Goal: Task Accomplishment & Management: Use online tool/utility

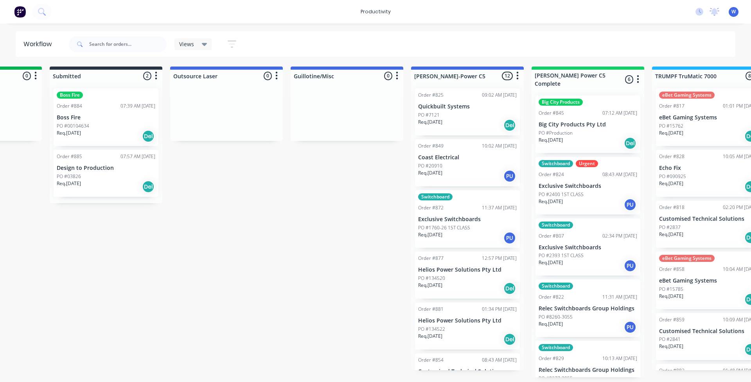
scroll to position [143, 0]
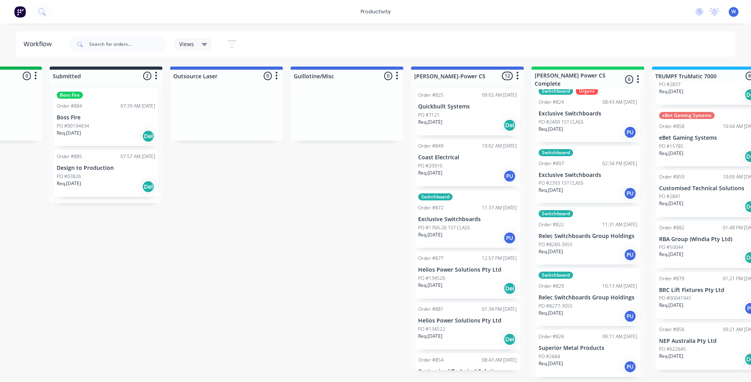
click at [142, 335] on html "productivity productivity Workflow Planner Delivery Scheduling Timesheets No ne…" at bounding box center [47, 167] width 751 height 335
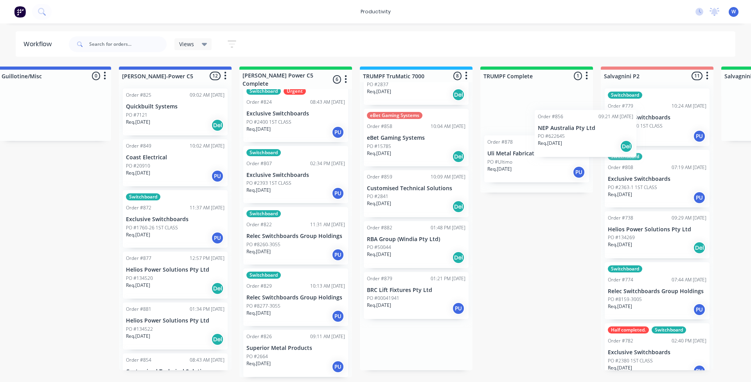
scroll to position [0, 621]
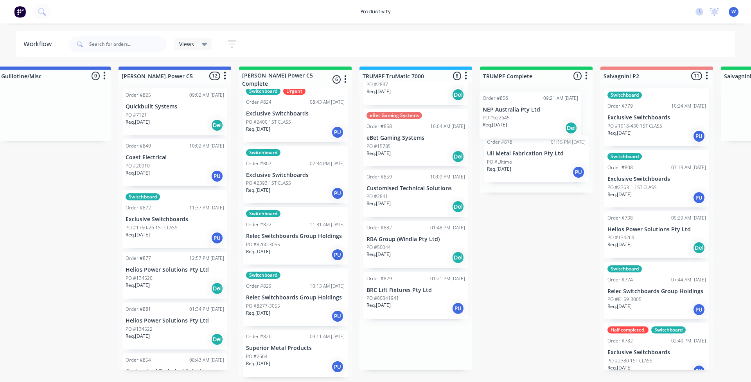
drag, startPoint x: 417, startPoint y: 341, endPoint x: 508, endPoint y: 106, distance: 251.2
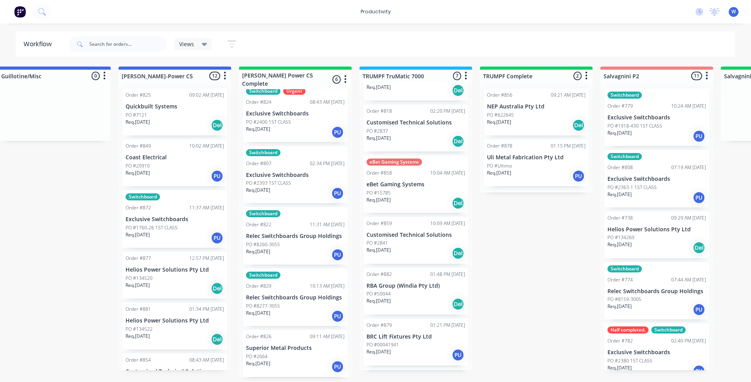
scroll to position [92, 0]
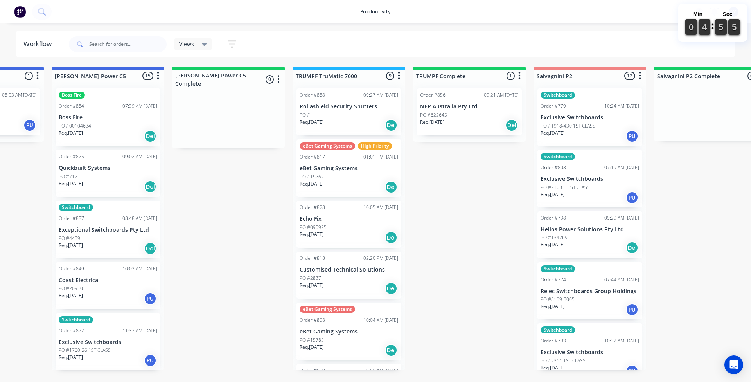
scroll to position [0, 766]
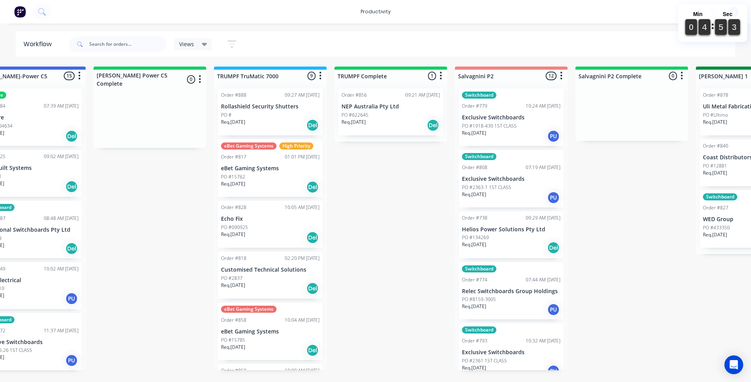
click at [409, 121] on div "Req. 21/10/25 Del" at bounding box center [390, 124] width 99 height 13
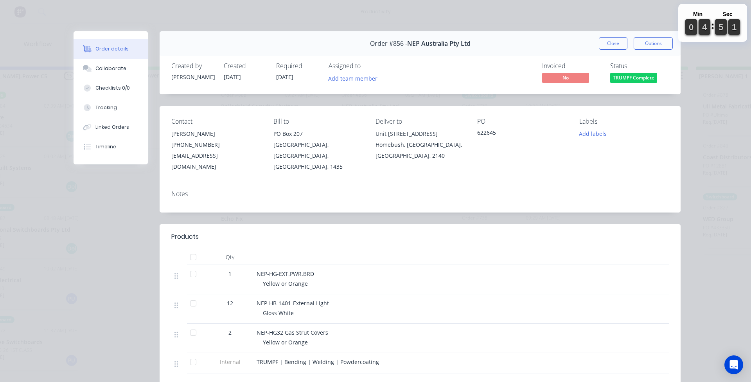
click at [641, 79] on span "TRUMPF Complete" at bounding box center [633, 78] width 47 height 10
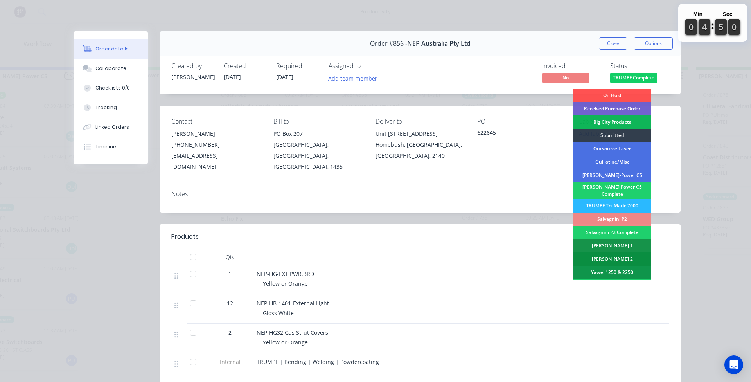
click at [626, 253] on div "[PERSON_NAME] 2" at bounding box center [612, 258] width 78 height 13
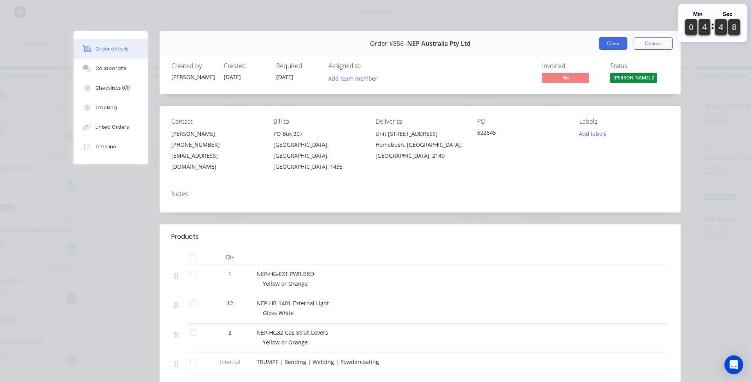
click at [608, 45] on button "Close" at bounding box center [613, 43] width 29 height 13
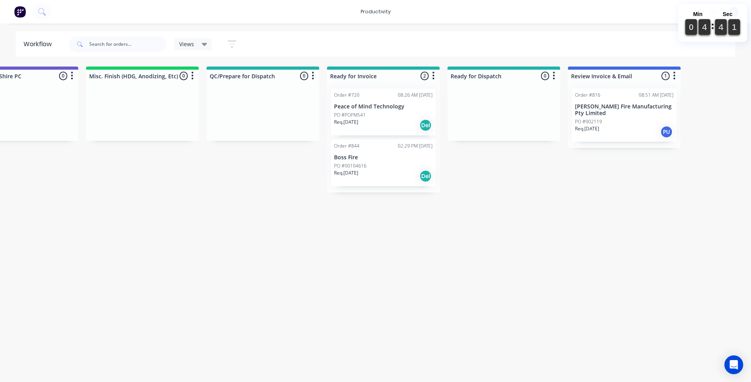
scroll to position [0, 2806]
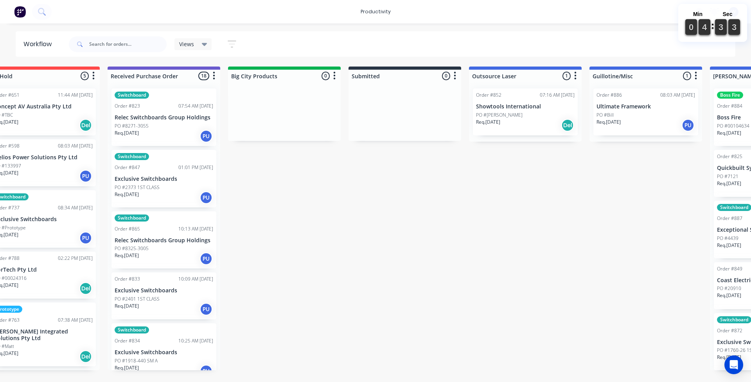
scroll to position [0, 0]
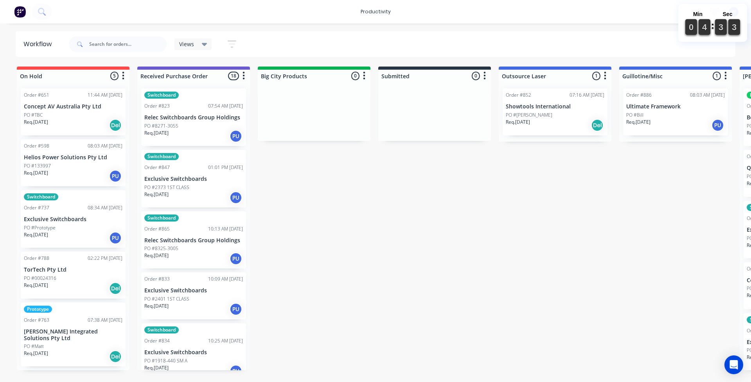
drag, startPoint x: 171, startPoint y: 370, endPoint x: 158, endPoint y: 380, distance: 16.5
click at [169, 370] on div "Switchboard Order #823 07:54 AM 16/09/25 Relec Switchboards Group Holdings PO #…" at bounding box center [193, 226] width 113 height 288
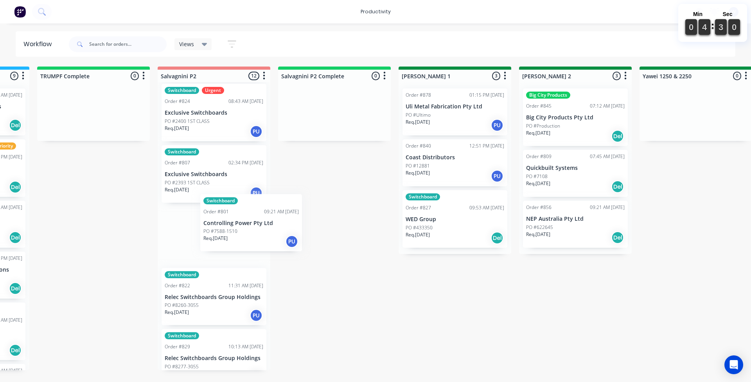
scroll to position [0, 1063]
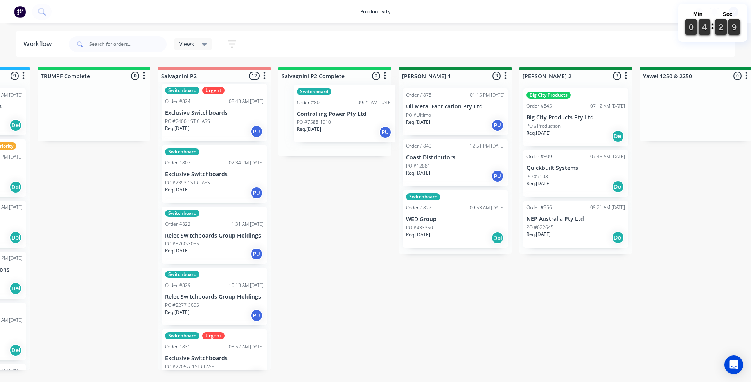
drag, startPoint x: 183, startPoint y: 234, endPoint x: 319, endPoint y: 113, distance: 182.2
click at [319, 113] on div "On Hold 5 Sort By Created date Required date Order number Customer name Most re…" at bounding box center [717, 217] width 3572 height 303
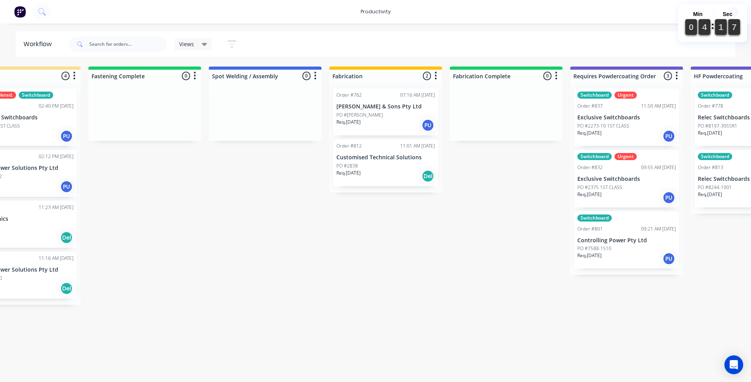
scroll to position [0, 1987]
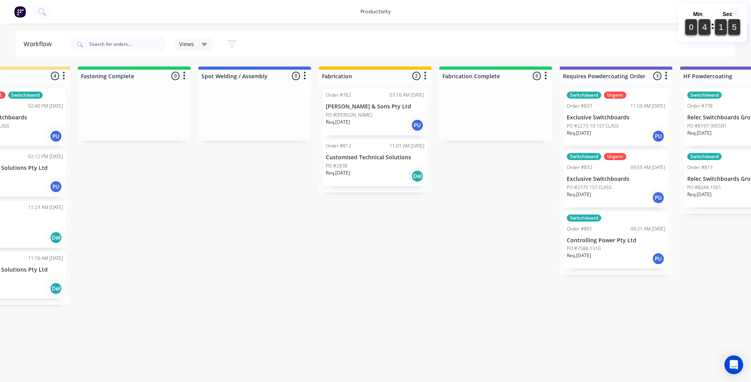
click at [342, 122] on p "Req. 30/09/25" at bounding box center [338, 121] width 24 height 7
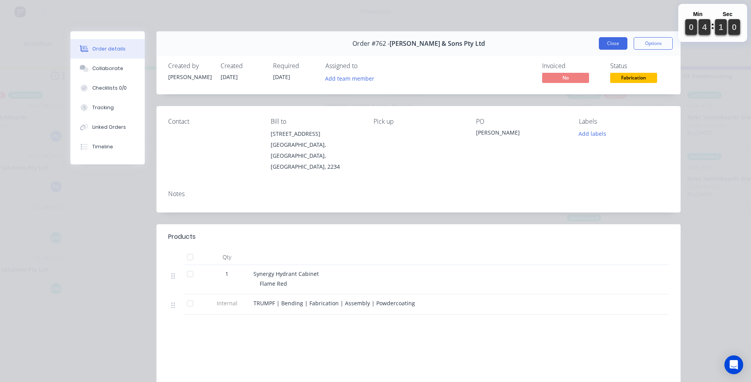
click at [605, 38] on button "Close" at bounding box center [613, 43] width 29 height 13
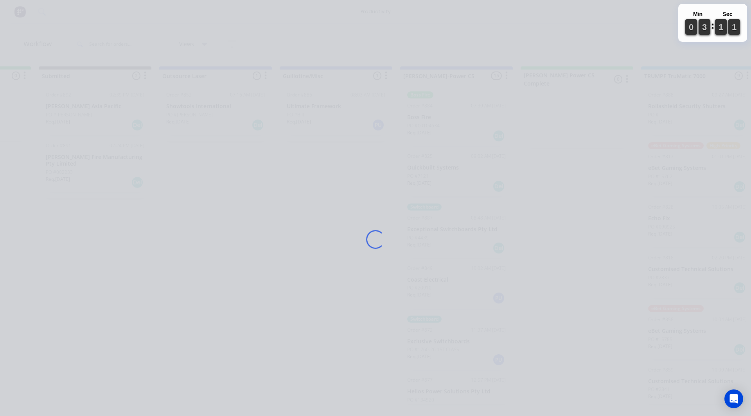
scroll to position [0, 360]
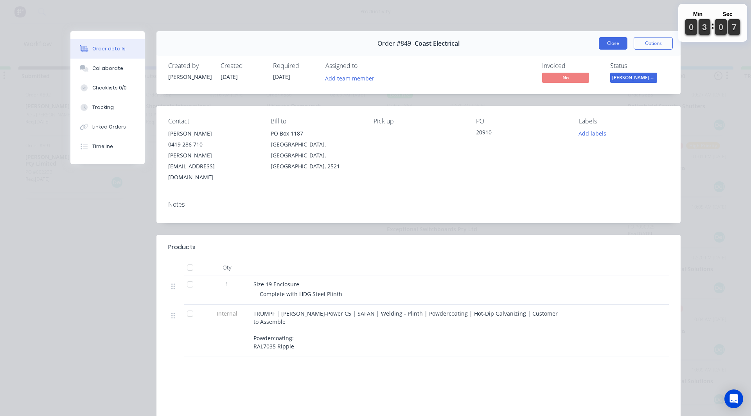
click at [611, 45] on button "Close" at bounding box center [613, 43] width 29 height 13
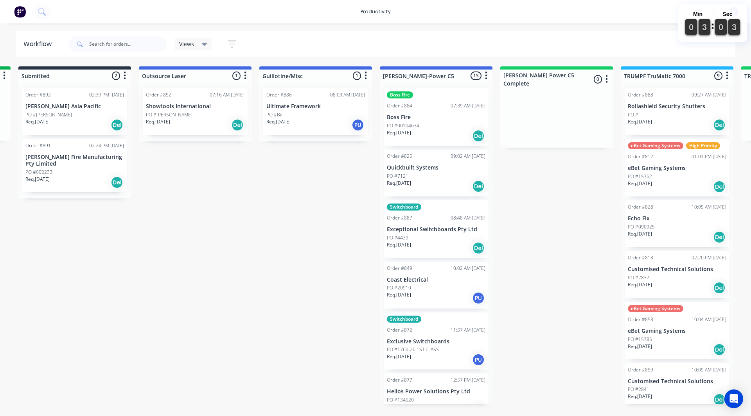
click at [422, 223] on div "Switchboard Order #887 08:48 AM 29/09/25 Exceptional Switchboards Pty Ltd PO #4…" at bounding box center [436, 229] width 105 height 57
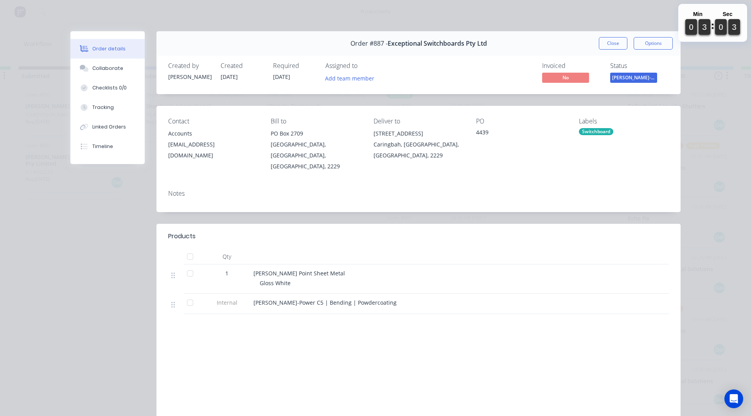
scroll to position [39, 0]
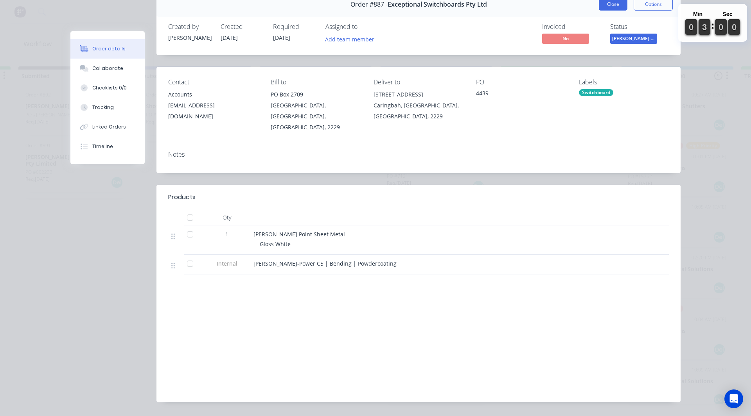
click at [612, 7] on button "Close" at bounding box center [613, 4] width 29 height 13
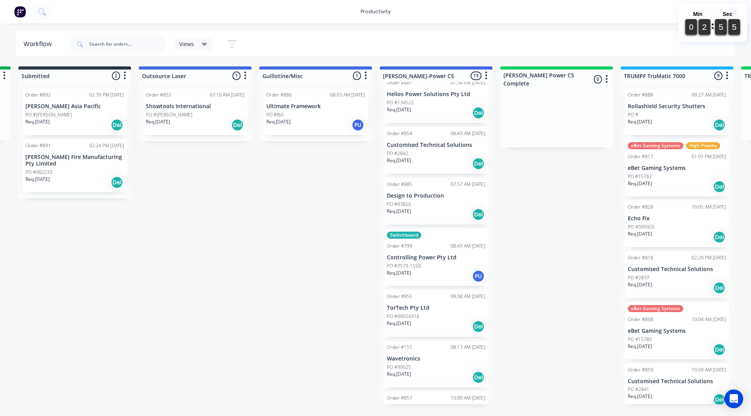
scroll to position [352, 0]
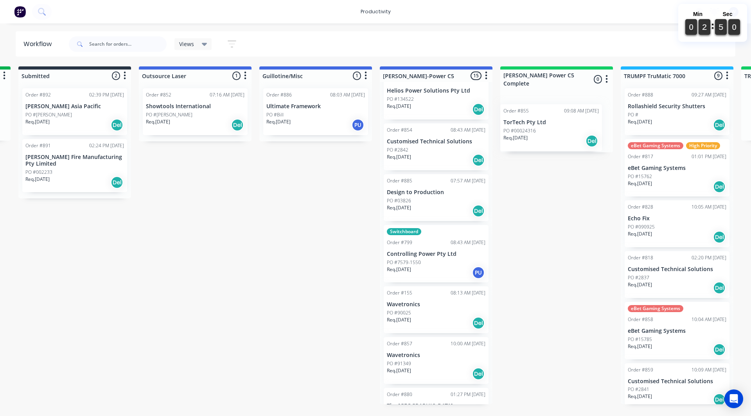
drag, startPoint x: 418, startPoint y: 325, endPoint x: 538, endPoint y: 140, distance: 220.5
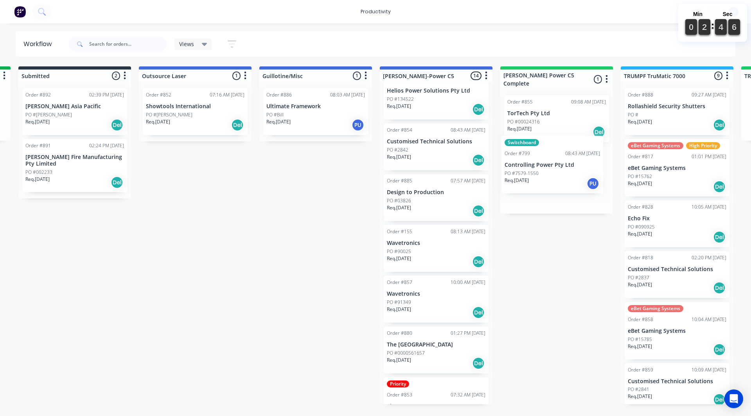
drag, startPoint x: 415, startPoint y: 266, endPoint x: 534, endPoint y: 171, distance: 152.3
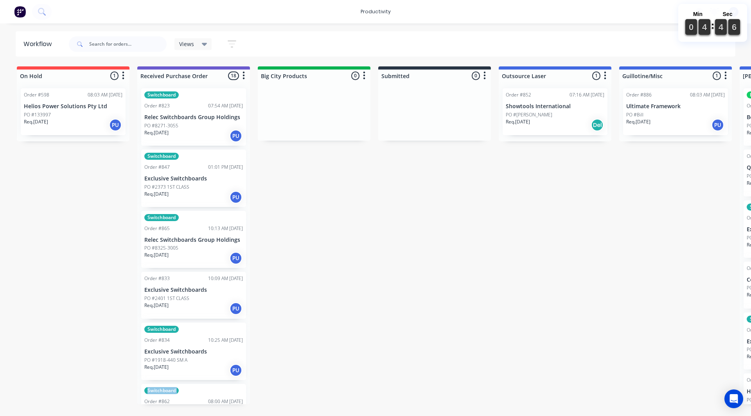
drag, startPoint x: 134, startPoint y: 407, endPoint x: 130, endPoint y: 418, distance: 11.6
click at [133, 370] on html "productivity productivity Workflow Planner Delivery Scheduling Timesheets No ne…" at bounding box center [375, 185] width 751 height 370
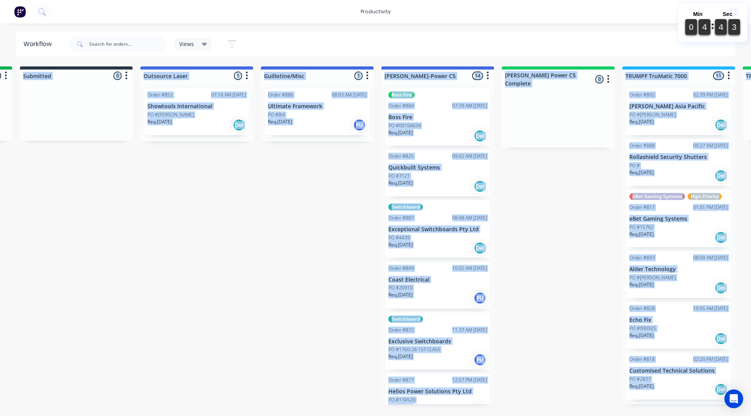
scroll to position [0, 362]
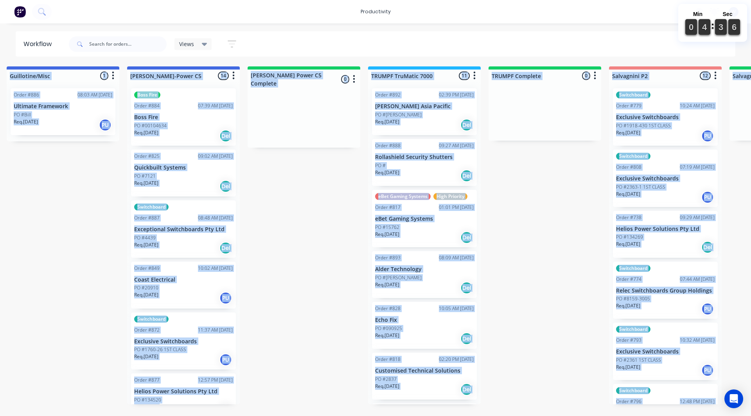
scroll to position [0, 597]
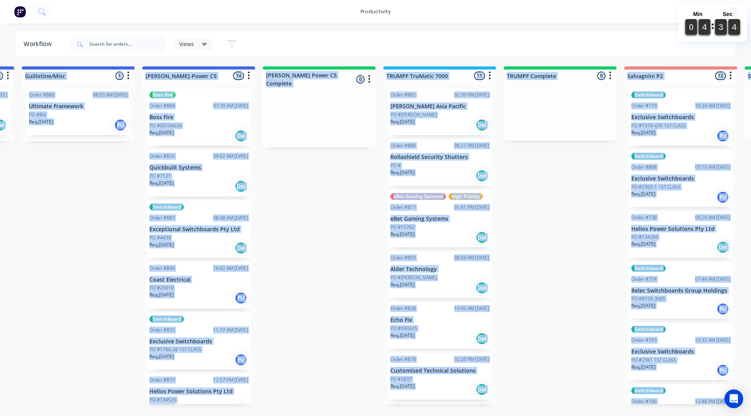
click at [296, 121] on div at bounding box center [319, 118] width 113 height 59
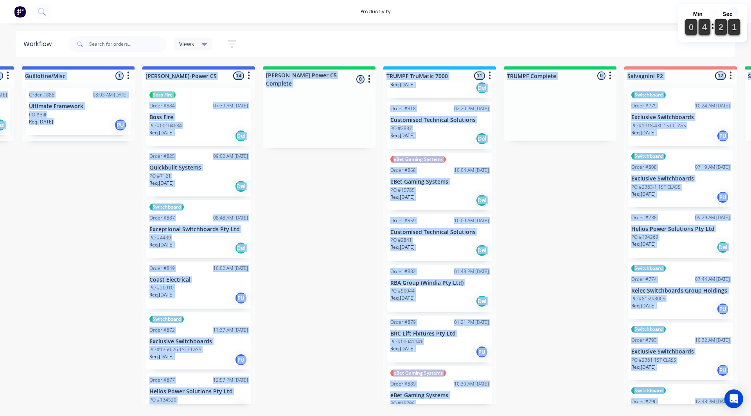
scroll to position [271, 0]
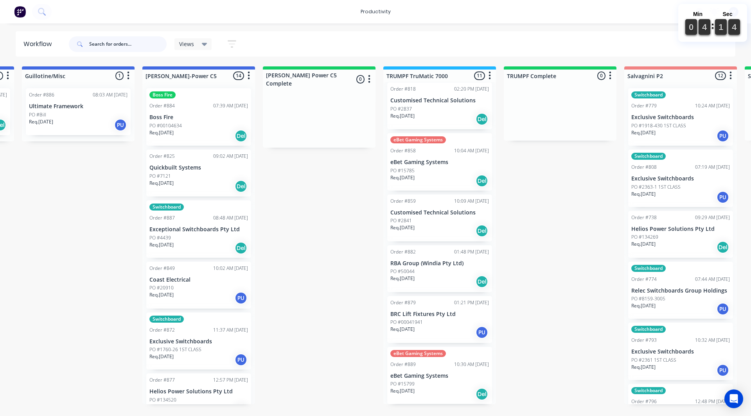
click at [112, 48] on input "text" at bounding box center [127, 44] width 77 height 16
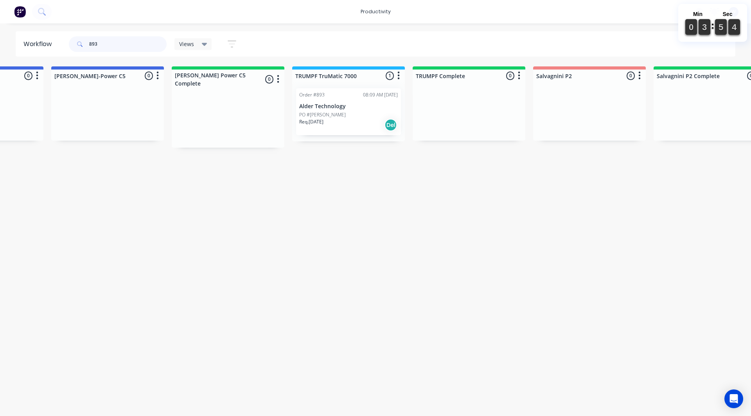
scroll to position [0, 686]
drag, startPoint x: 325, startPoint y: 116, endPoint x: 452, endPoint y: 107, distance: 127.0
click at [127, 47] on input "893" at bounding box center [127, 44] width 77 height 16
type input "8"
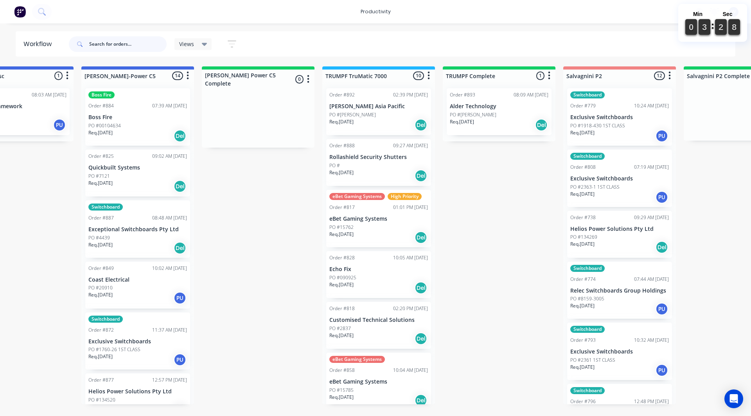
scroll to position [0, 646]
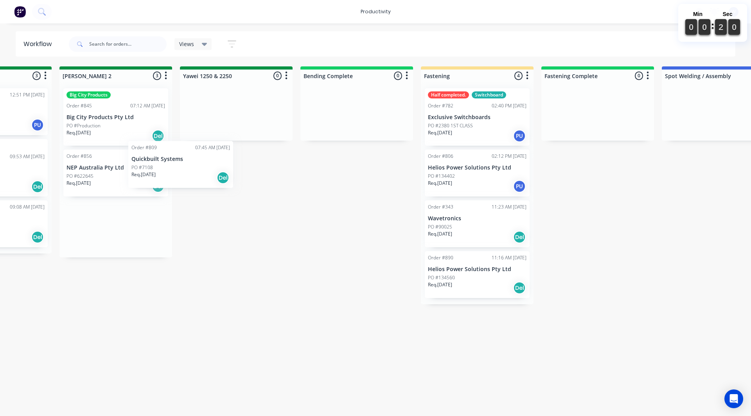
scroll to position [0, 1522]
drag, startPoint x: 93, startPoint y: 161, endPoint x: 350, endPoint y: 92, distance: 265.7
click at [350, 92] on div "On Hold 1 Sort By Created date Required date Order number Customer name Most re…" at bounding box center [258, 235] width 3572 height 338
